Goal: Communication & Community: Ask a question

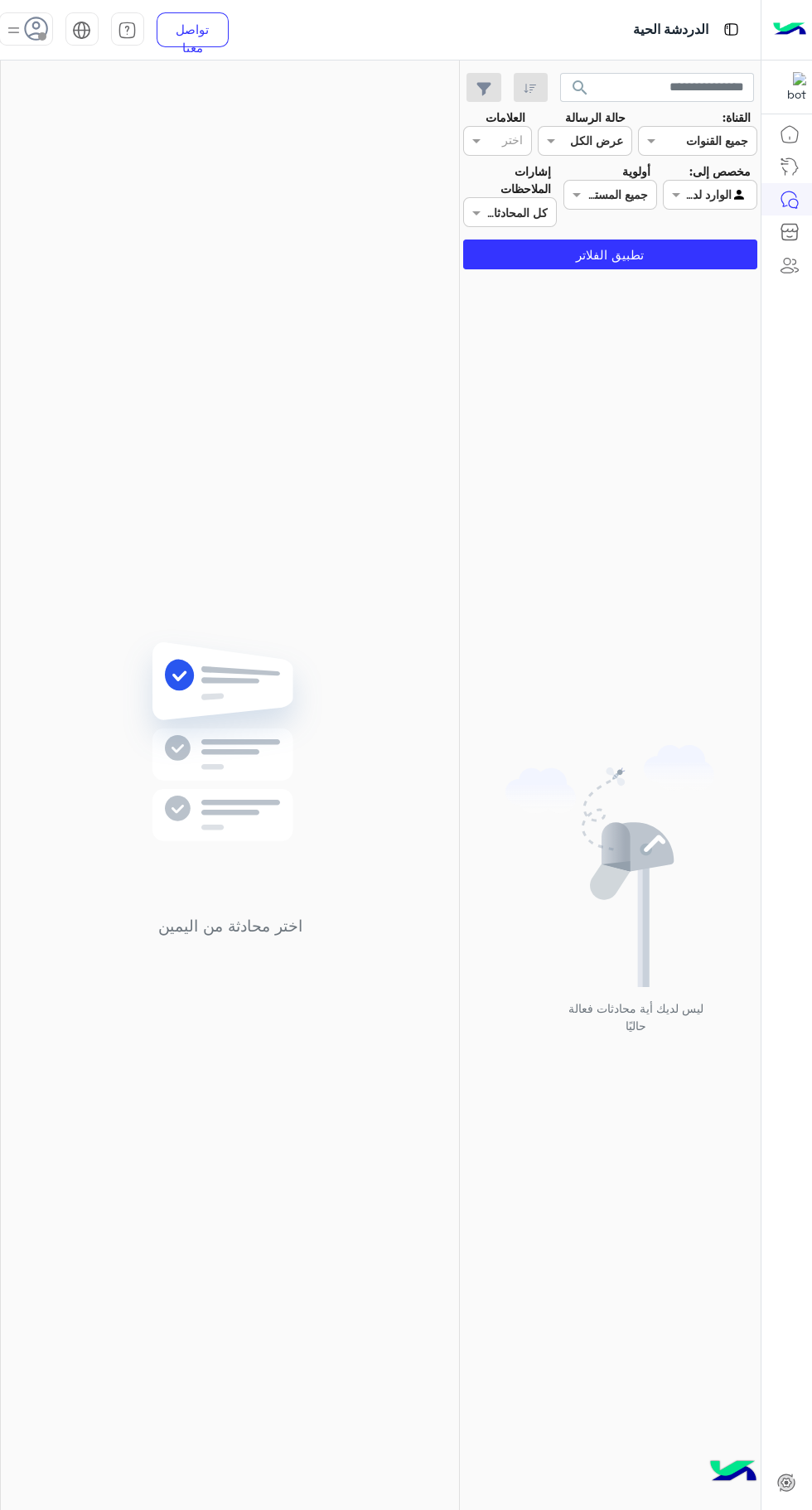
click at [41, 66] on div "اختر محادثة من اليمين" at bounding box center [230, 788] width 458 height 1456
click at [39, 24] on icon at bounding box center [36, 28] width 24 height 24
click at [341, 214] on div "اختر محادثة من اليمين" at bounding box center [230, 788] width 458 height 1456
